Goal: Task Accomplishment & Management: Manage account settings

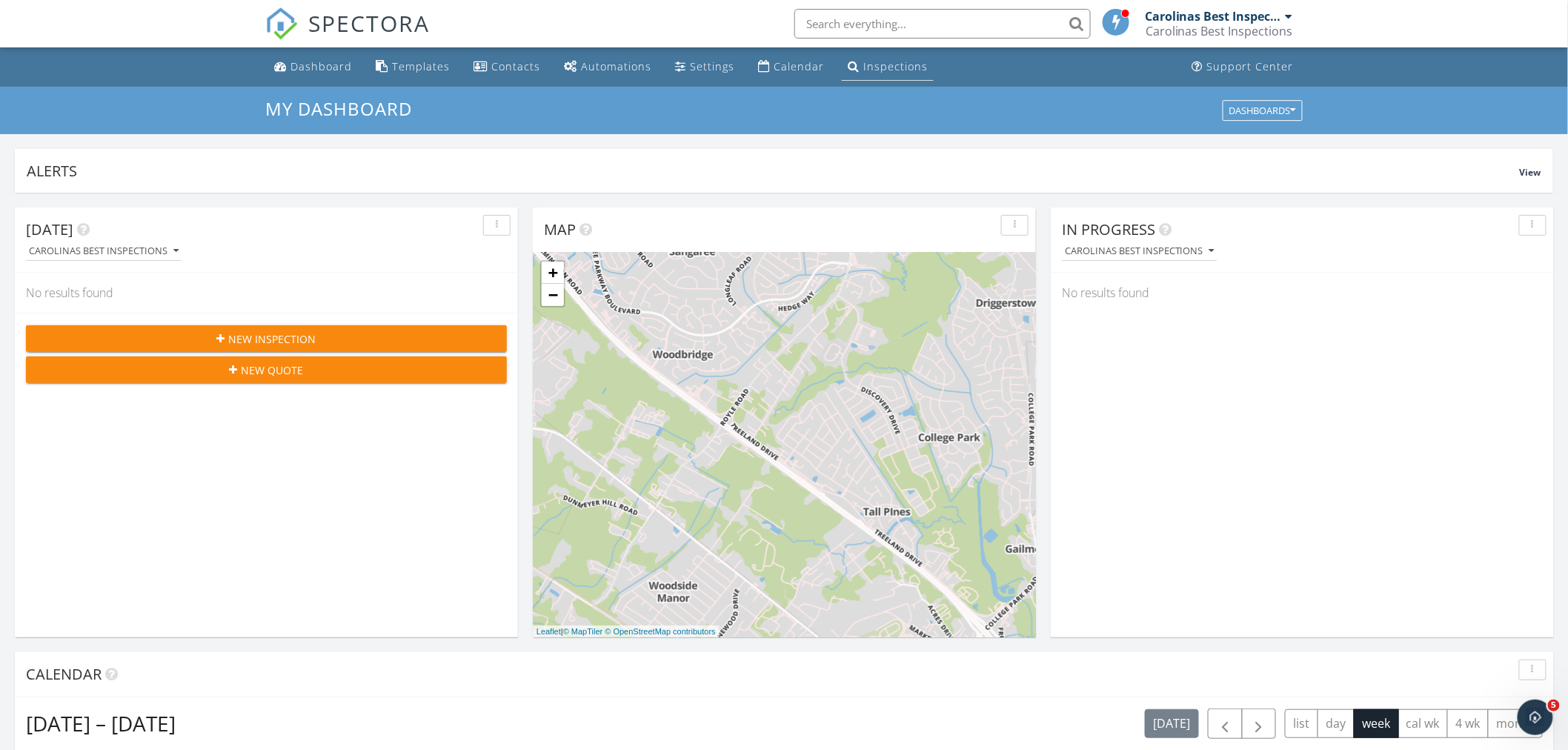
click at [868, 61] on div "Inspections" at bounding box center [895, 67] width 64 height 14
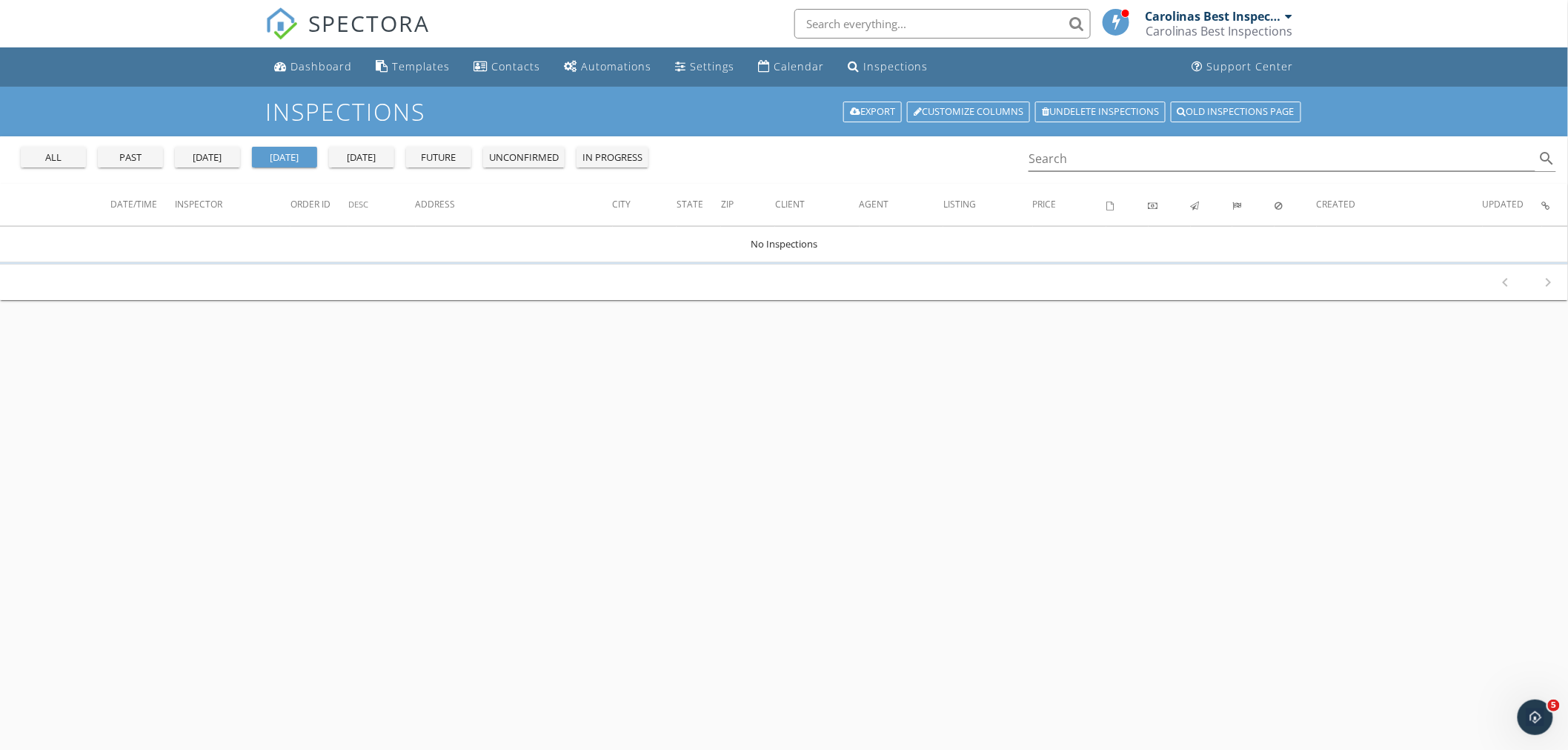
click at [16, 164] on div "all past yesterday today tomorrow future unconfirmed in progress" at bounding box center [334, 154] width 639 height 35
click at [33, 163] on div "all" at bounding box center [53, 158] width 53 height 15
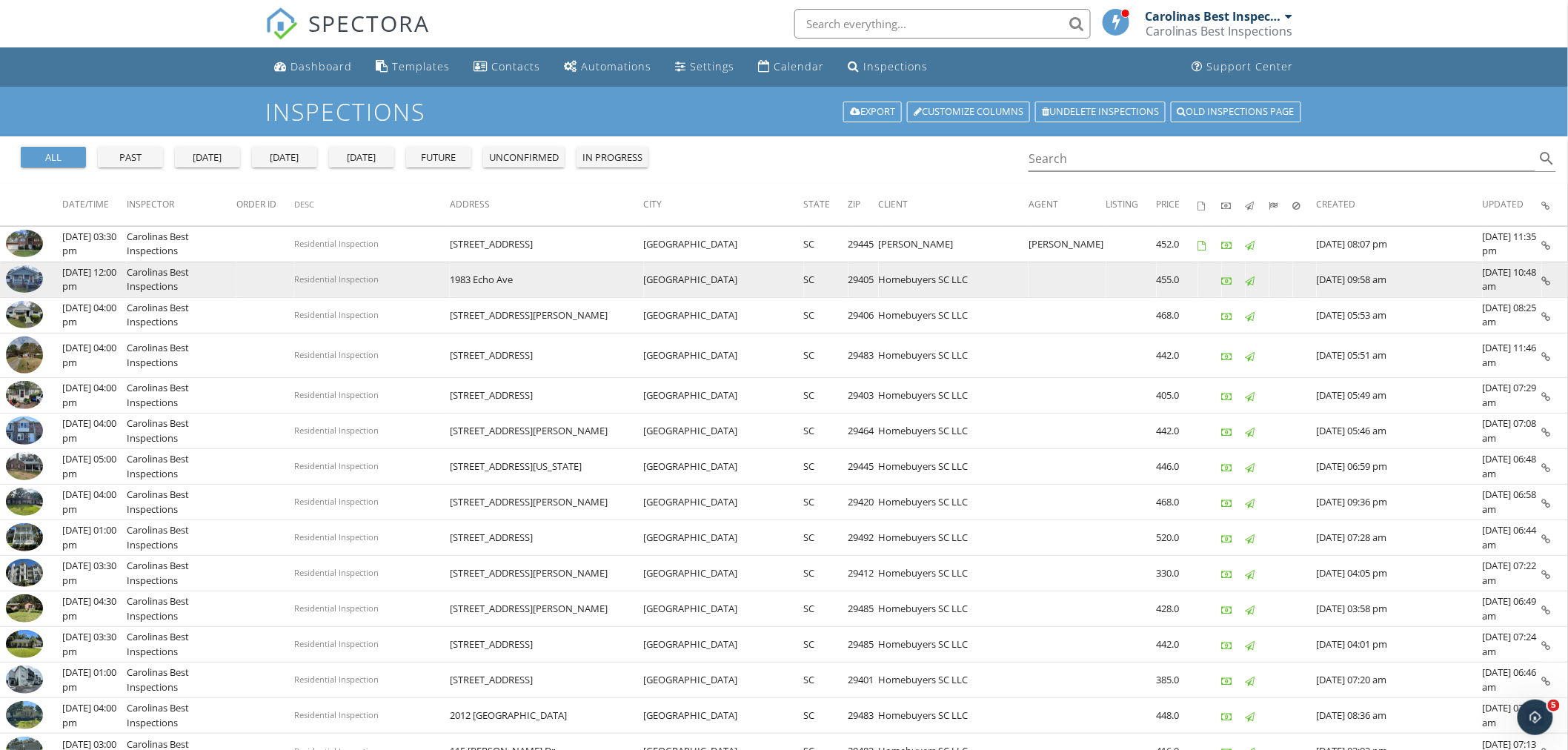
drag, startPoint x: 531, startPoint y: 277, endPoint x: 597, endPoint y: 272, distance: 66.2
click at [597, 272] on tr "check_box_outline_blank 09/23/2025 12:00 pm Carolinas Best Inspections Resident…" at bounding box center [784, 279] width 1568 height 35
copy tr "1983 Echo Ave"
